Goal: Task Accomplishment & Management: Complete application form

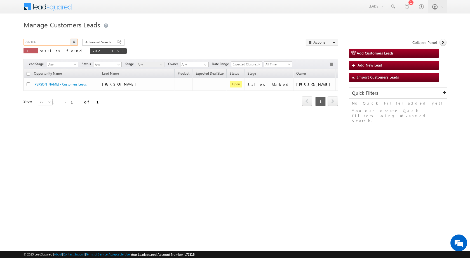
click at [32, 42] on input "792106" at bounding box center [47, 42] width 48 height 7
paste input "911900"
type input "911900"
click at [70, 39] on button "button" at bounding box center [73, 42] width 7 height 7
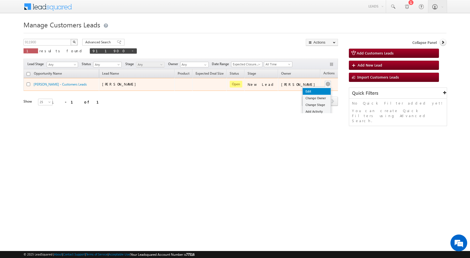
click at [314, 92] on link "Edit" at bounding box center [316, 91] width 28 height 7
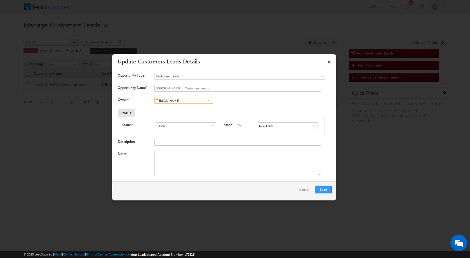
click at [186, 100] on input "[PERSON_NAME]" at bounding box center [183, 100] width 58 height 7
paste input "[EMAIL_ADDRESS][DOMAIN_NAME]"
click at [180, 110] on span "[EMAIL_ADDRESS][DOMAIN_NAME]" at bounding box center [182, 111] width 50 height 4
type input "[PERSON_NAME]"
click at [230, 169] on textarea "Notes" at bounding box center [237, 163] width 167 height 25
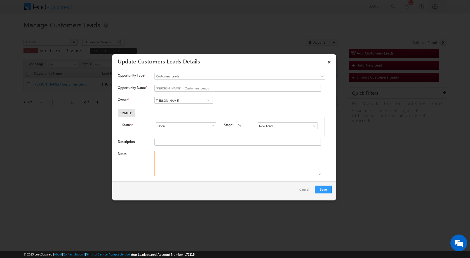
paste textarea "911900 / [PERSON_NAME] / 9140435031 / CONSTRUCTION / OWNER - WIFE / 221001 TO […"
type textarea "911900 / [PERSON_NAME] / 9140435031 / CONSTRUCTION / OWNER - WIFE / 221001 TO […"
click at [311, 127] on span at bounding box center [314, 126] width 6 height 4
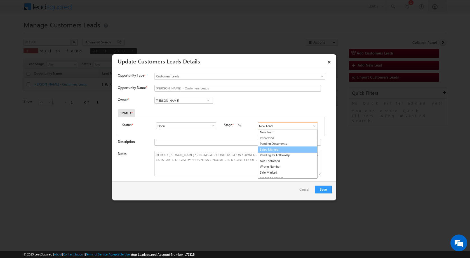
click at [267, 148] on link "Sales Marked" at bounding box center [287, 149] width 60 height 6
type input "Sales Marked"
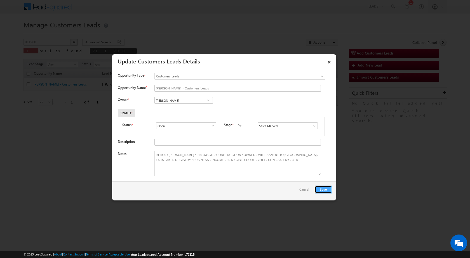
click at [319, 189] on button "Save" at bounding box center [323, 190] width 17 height 8
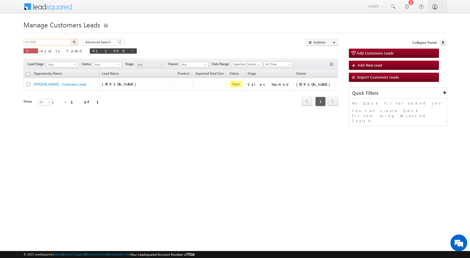
click at [31, 41] on input "911900" at bounding box center [47, 42] width 48 height 7
paste input "0788"
type input "907880"
click at [70, 39] on button "button" at bounding box center [73, 42] width 7 height 7
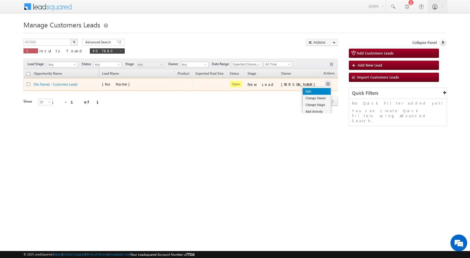
click at [311, 88] on link "Edit" at bounding box center [316, 91] width 28 height 7
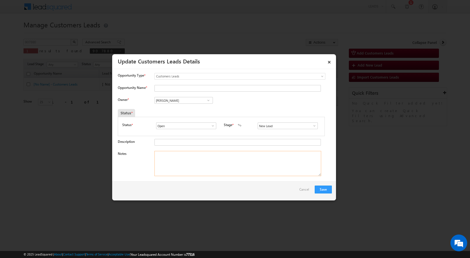
click at [276, 159] on textarea "Notes" at bounding box center [237, 163] width 167 height 25
paste textarea "907880 / ALOK / 9950996473 / RENOVATION / OWNER - MOTHER / 313002 TO UDAIPUR / …"
type textarea "907880 / ALOK / 9950996473 / RENOVATION / OWNER - MOTHER / 313002 TO UDAIPUR / …"
click at [312, 126] on span at bounding box center [314, 126] width 6 height 4
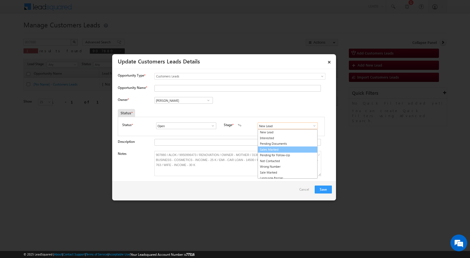
click at [282, 148] on link "Sales Marked" at bounding box center [287, 149] width 60 height 6
type input "Sales Marked"
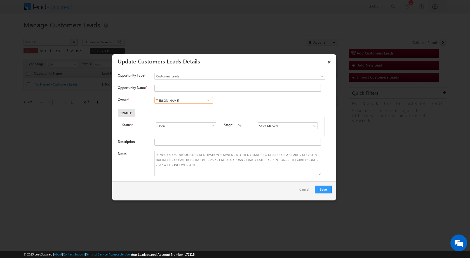
click at [178, 103] on input "[PERSON_NAME]" at bounding box center [183, 100] width 58 height 7
paste input "[PERSON_NAME][EMAIL_ADDRESS][DOMAIN_NAME]"
click at [193, 108] on link "[PERSON_NAME] [PERSON_NAME][EMAIL_ADDRESS][DOMAIN_NAME]" at bounding box center [183, 109] width 58 height 11
type input "[PERSON_NAME]"
click at [172, 156] on textarea "907880 / ALOK / 9950996473 / RENOVATION / OWNER - MOTHER / 313002 TO UDAIPUR / …" at bounding box center [237, 163] width 167 height 25
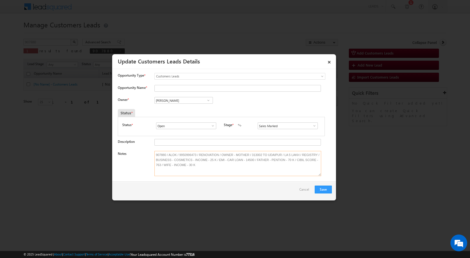
click at [172, 156] on textarea "907880 / ALOK / 9950996473 / RENOVATION / OWNER - MOTHER / 313002 TO UDAIPUR / …" at bounding box center [237, 163] width 167 height 25
click at [168, 91] on input "Opportunity Name *" at bounding box center [237, 88] width 166 height 7
paste input "ALOK"
type input "ALOK"
click at [320, 188] on button "Save" at bounding box center [323, 190] width 17 height 8
